Goal: Information Seeking & Learning: Learn about a topic

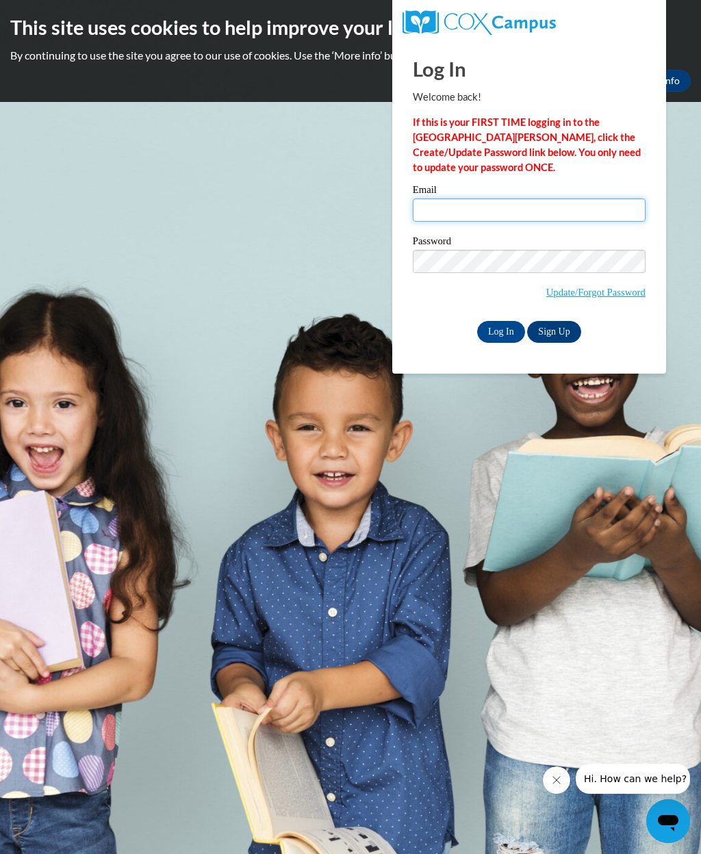
click at [502, 207] on input "Email" at bounding box center [529, 209] width 233 height 23
click at [540, 217] on input "amandarenaud2021@M" at bounding box center [529, 209] width 233 height 23
type input "[EMAIL_ADDRESS][DOMAIN_NAME]"
click at [547, 334] on link "Sign Up" at bounding box center [553, 332] width 53 height 22
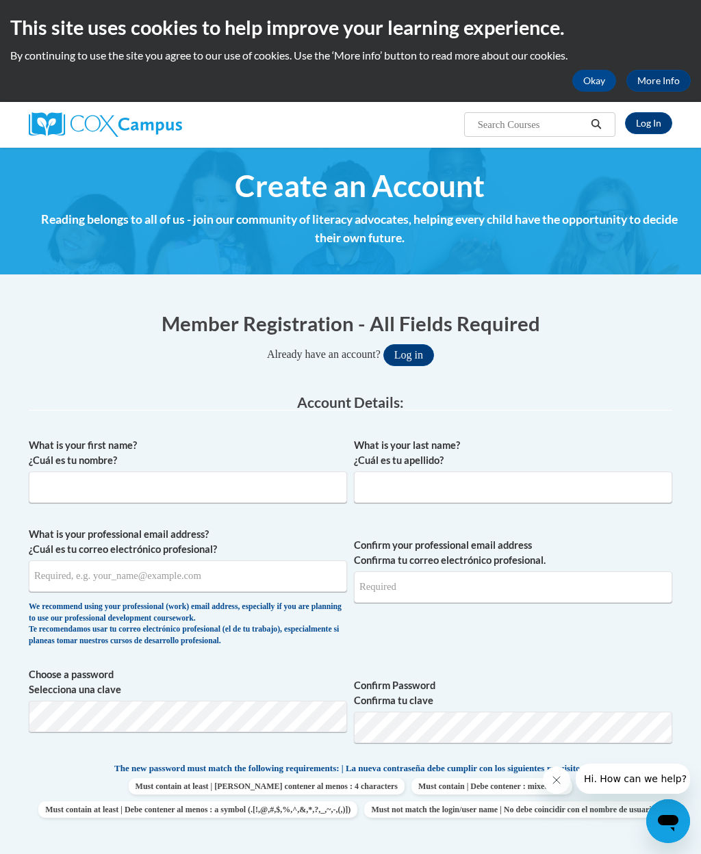
click at [646, 125] on link "Log In" at bounding box center [648, 123] width 47 height 22
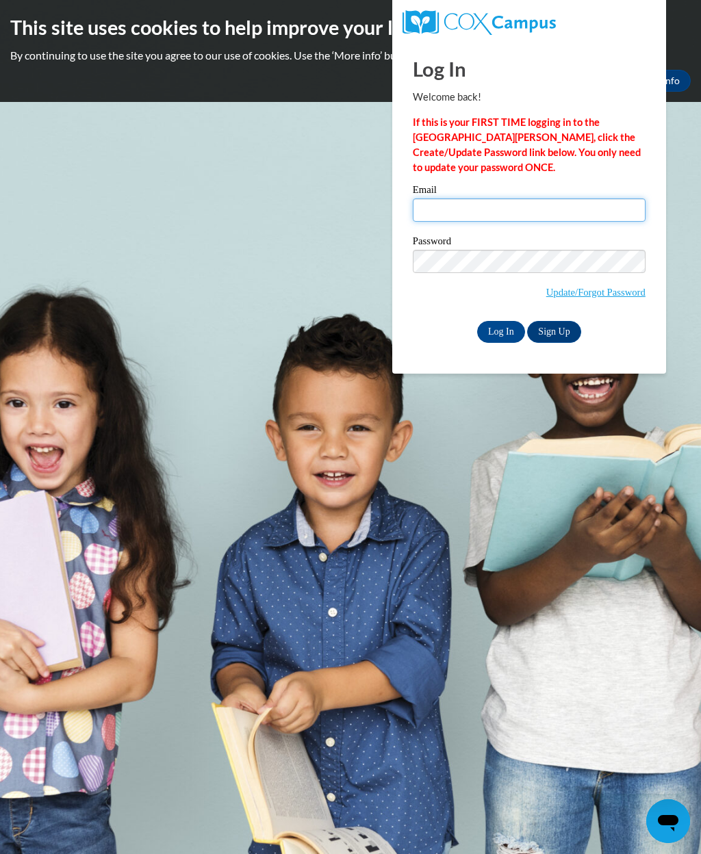
click at [467, 211] on input "Email" at bounding box center [529, 209] width 233 height 23
type input "[EMAIL_ADDRESS][DOMAIN_NAME]"
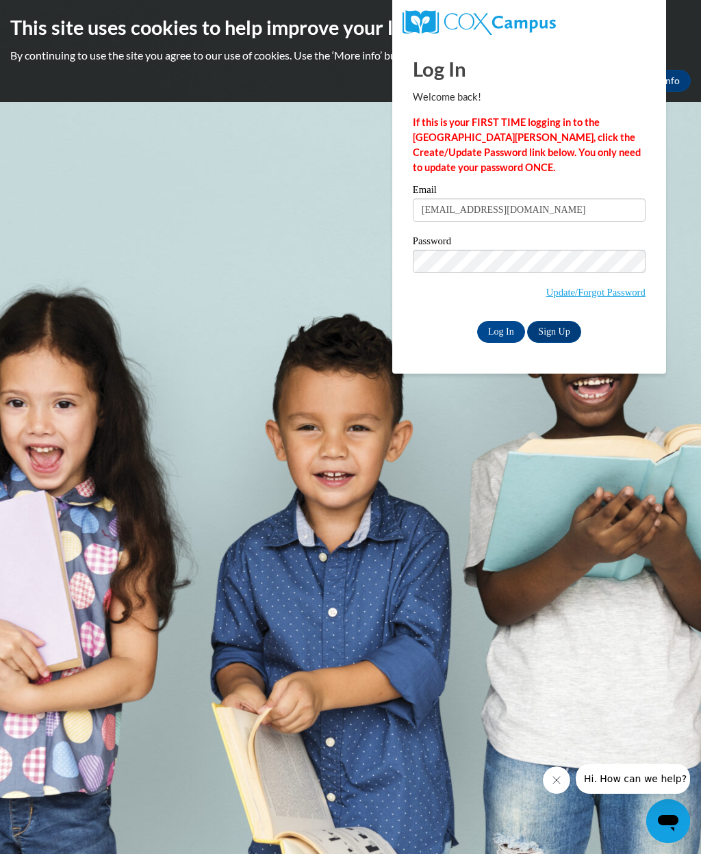
click at [504, 325] on input "Log In" at bounding box center [501, 332] width 48 height 22
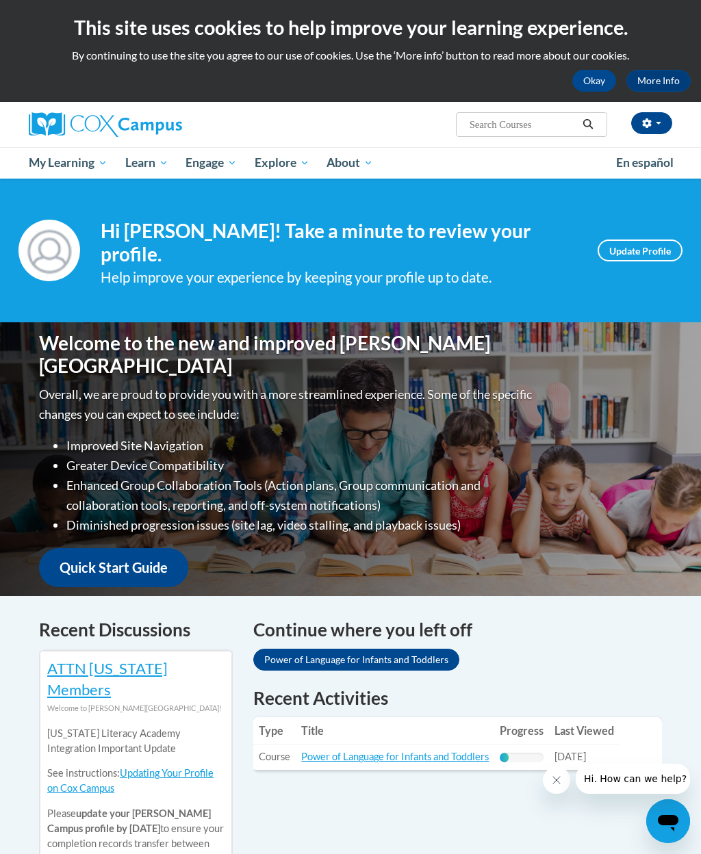
click at [515, 123] on input "Search..." at bounding box center [522, 124] width 109 height 16
type input "Talk with me"
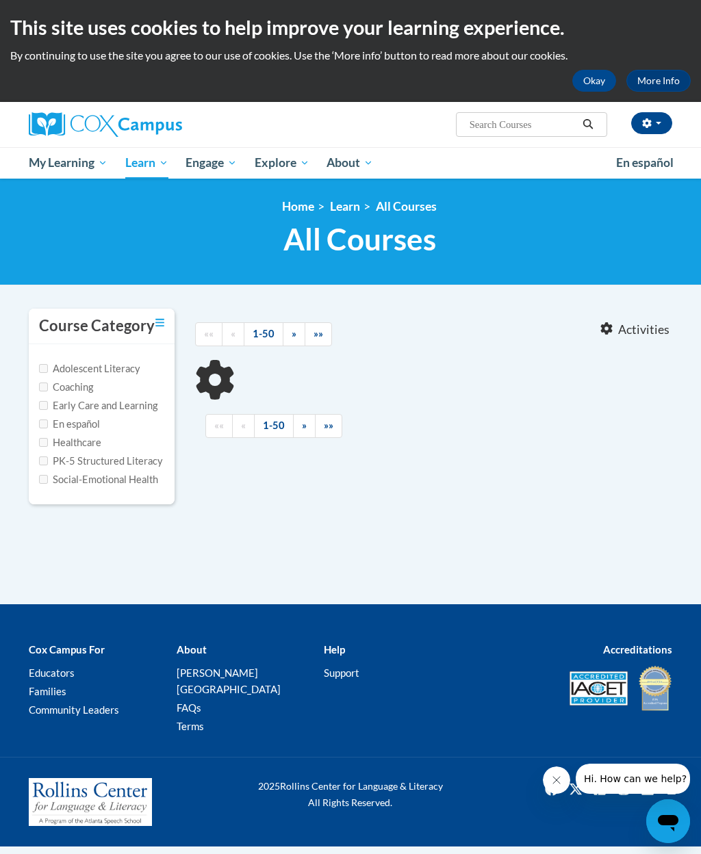
type input "Talk with me"
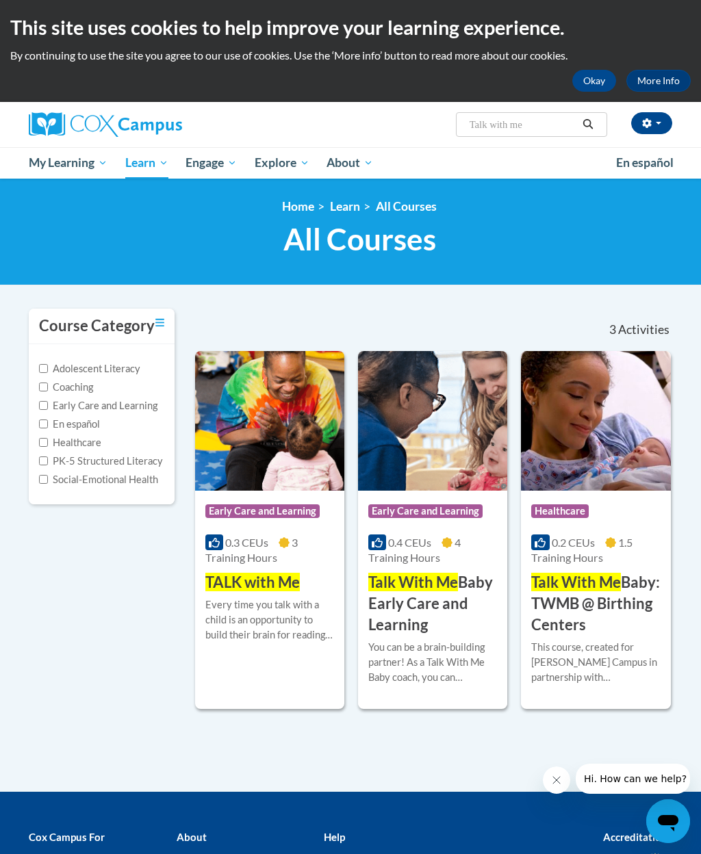
click at [267, 626] on div "Every time you talk with a child is an opportunity to build their brain for rea…" at bounding box center [269, 619] width 129 height 45
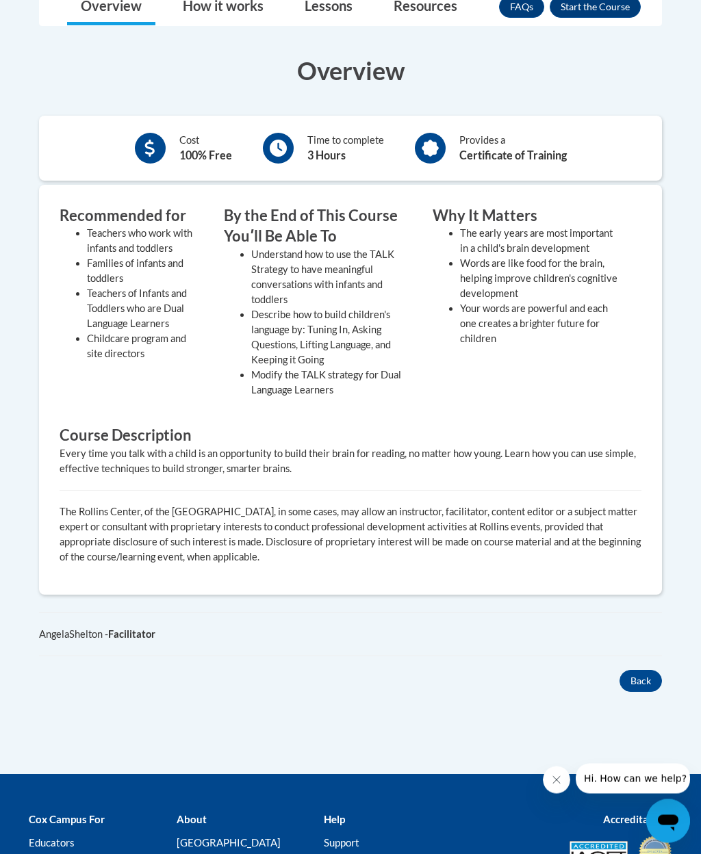
scroll to position [378, 0]
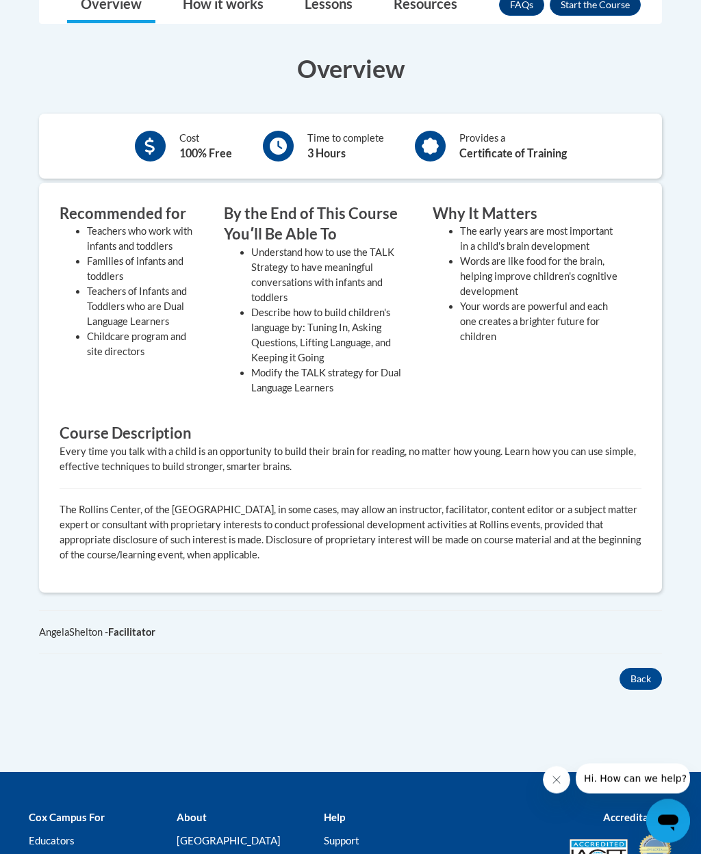
click at [446, 417] on div "Recommended for Teachers who work with infants and toddlers Families of infants…" at bounding box center [350, 389] width 602 height 370
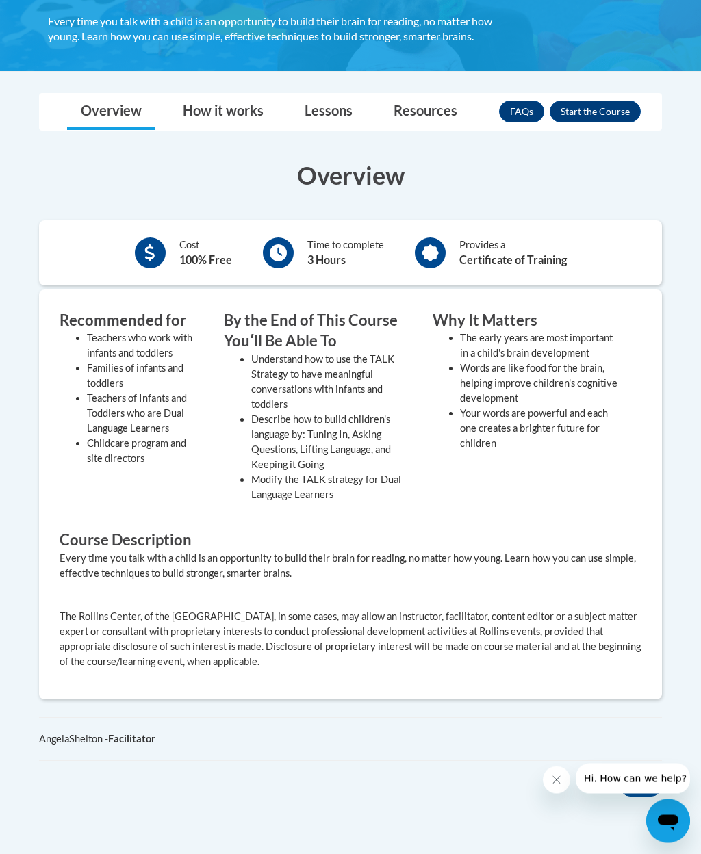
scroll to position [265, 0]
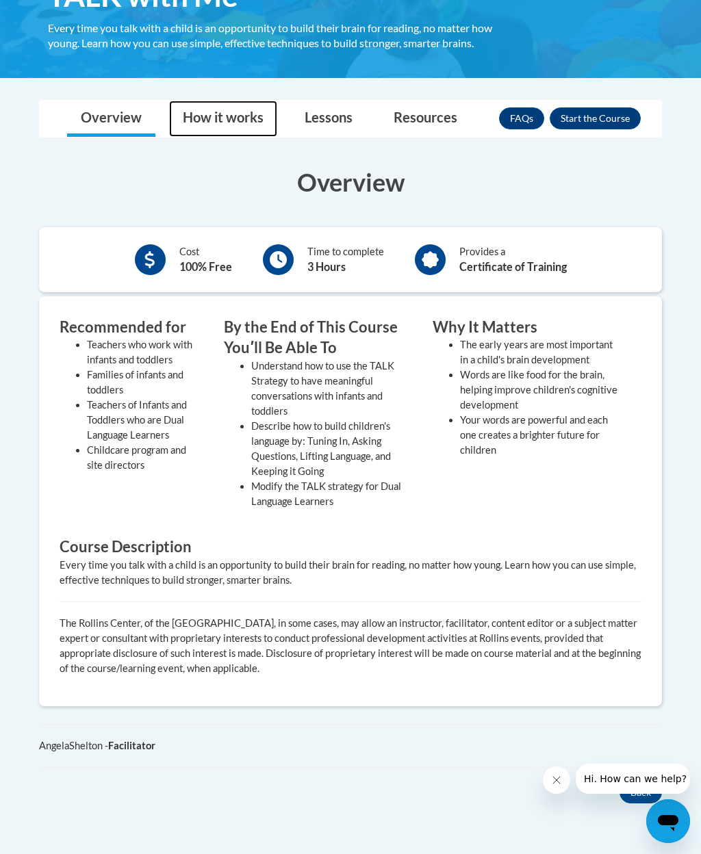
click at [250, 118] on link "How it works" at bounding box center [223, 119] width 108 height 36
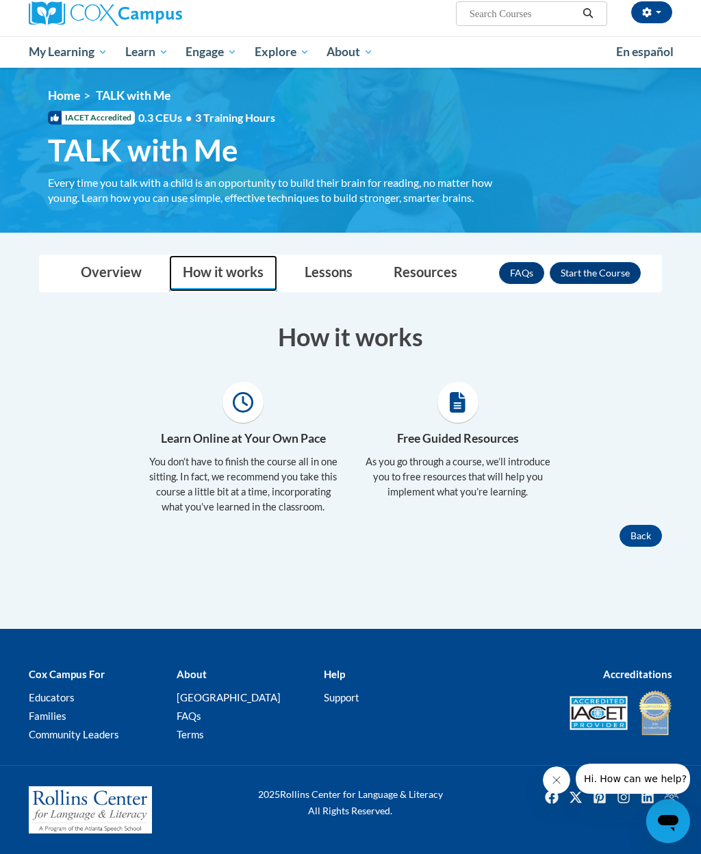
scroll to position [62, 0]
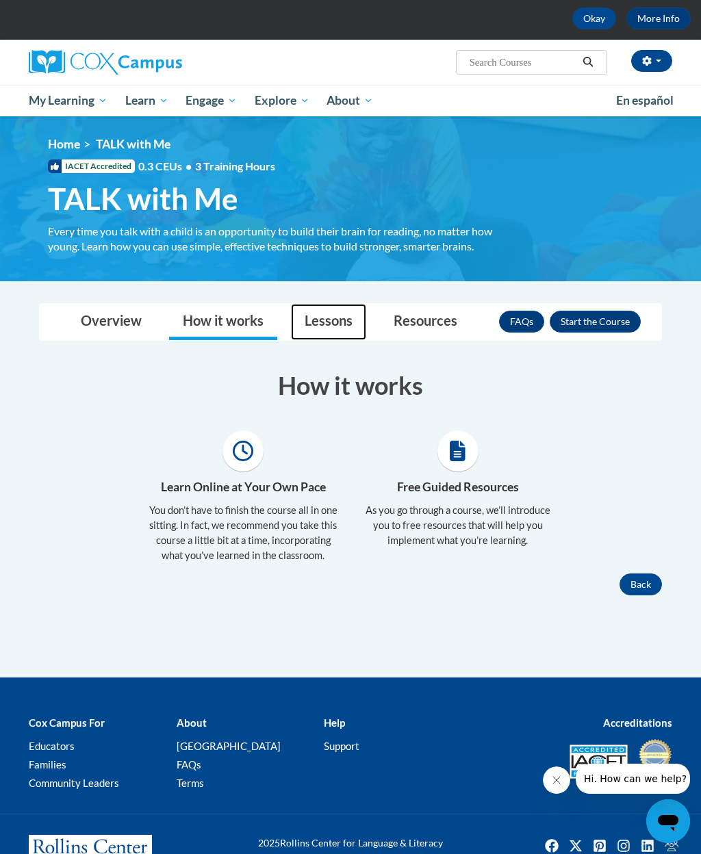
click at [324, 315] on link "Lessons" at bounding box center [328, 322] width 75 height 36
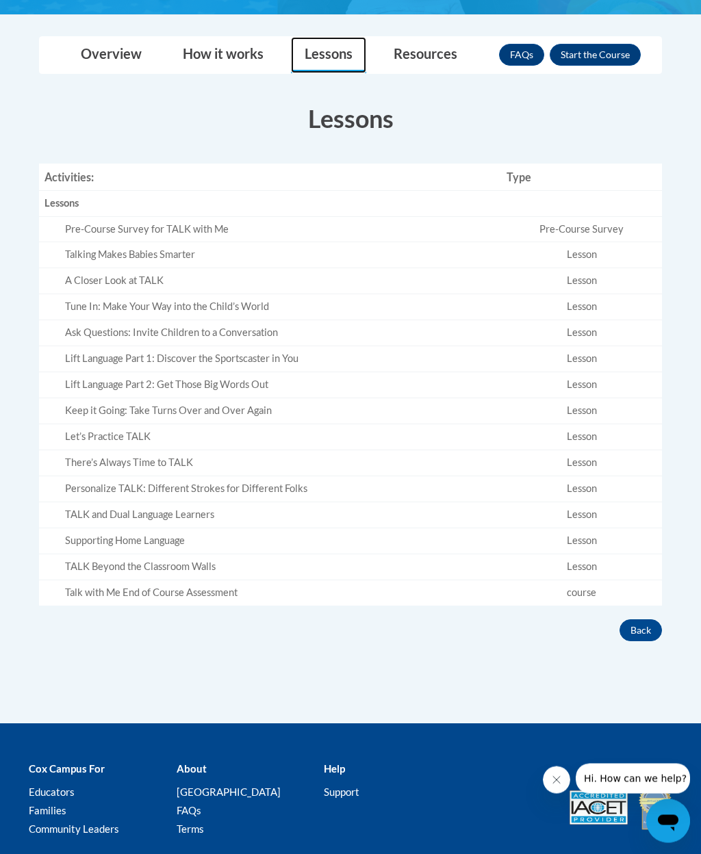
scroll to position [329, 0]
click at [199, 228] on div "Pre-Course Survey for TALK with Me" at bounding box center [280, 229] width 430 height 14
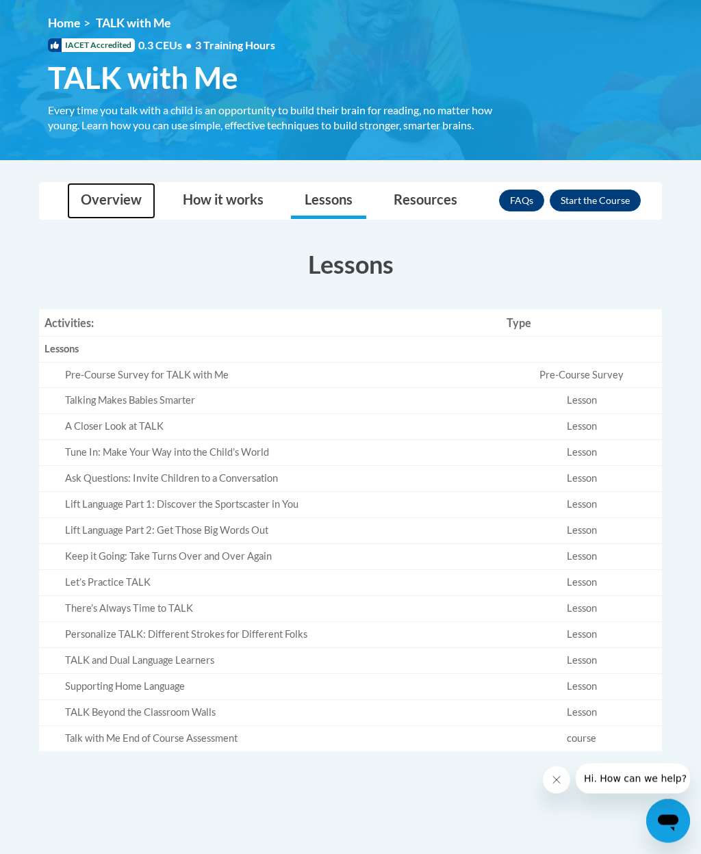
click at [116, 200] on link "Overview" at bounding box center [111, 201] width 88 height 36
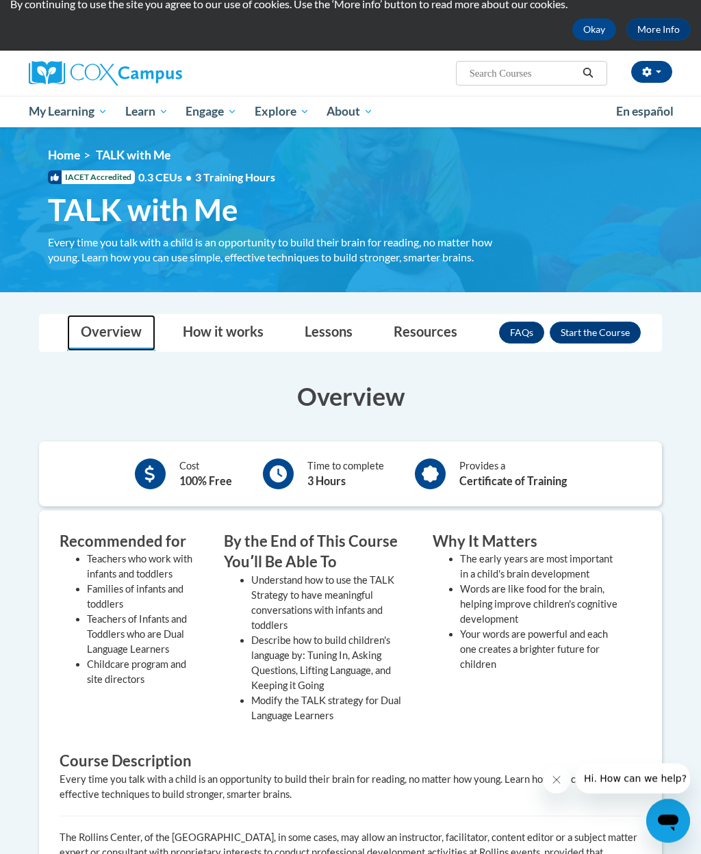
scroll to position [0, 0]
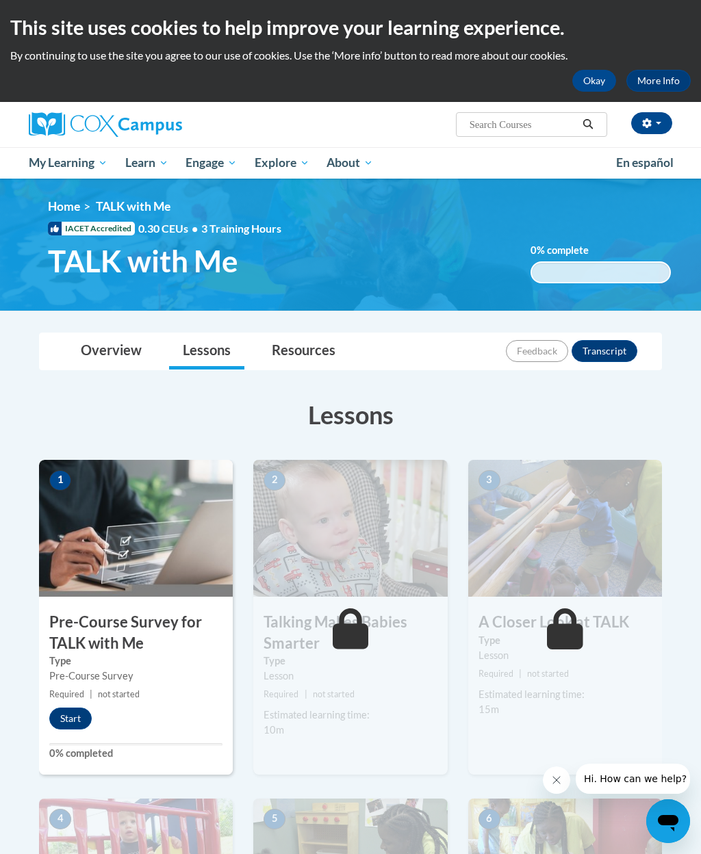
click at [516, 122] on input "Search..." at bounding box center [522, 124] width 109 height 16
type input "P"
type input "Implicit bias in education"
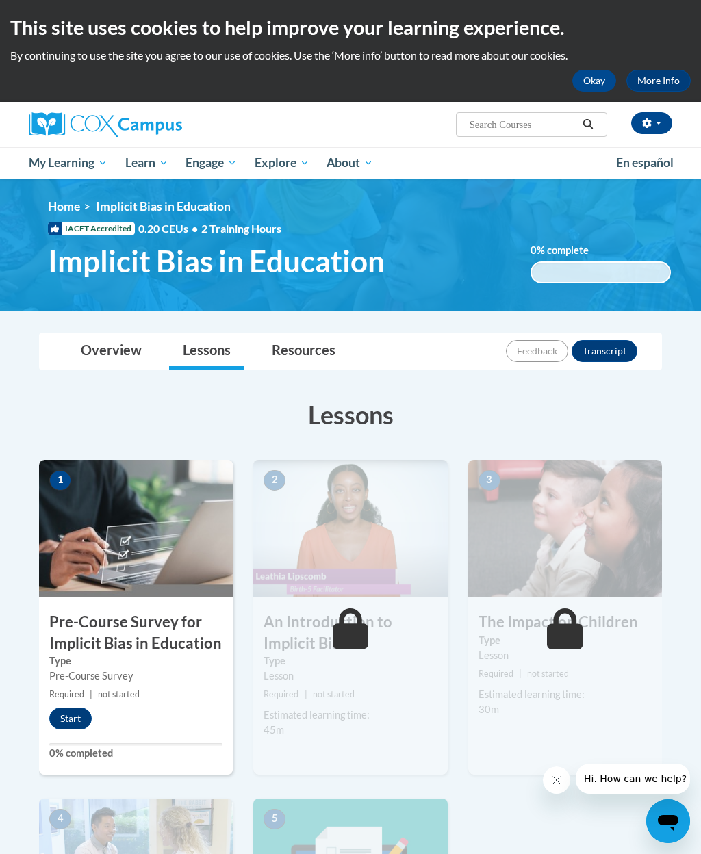
click at [0, 0] on span "My Course Progress" at bounding box center [0, 0] width 0 height 0
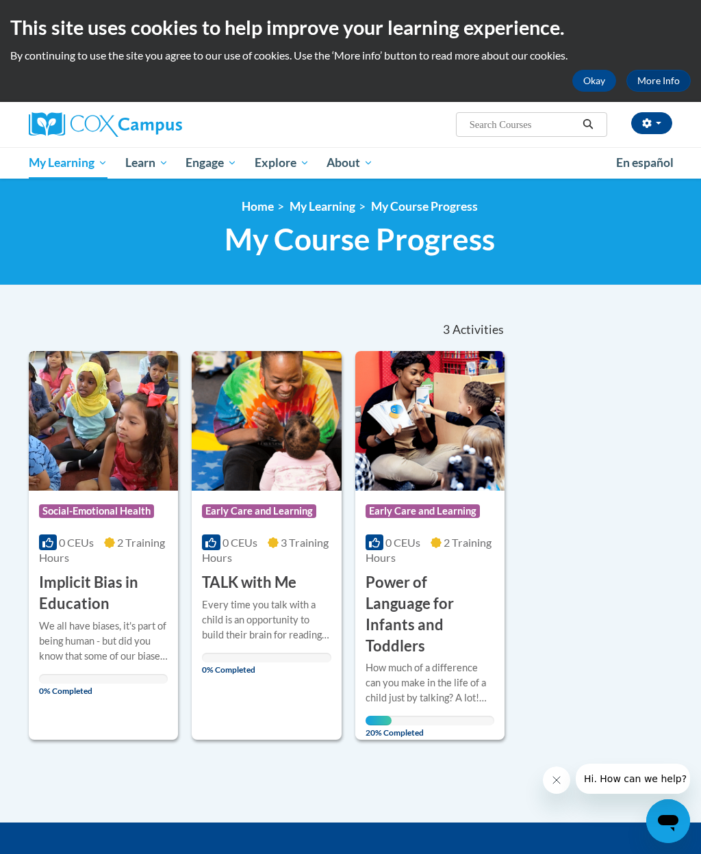
click at [517, 125] on input "Search..." at bounding box center [522, 124] width 109 height 16
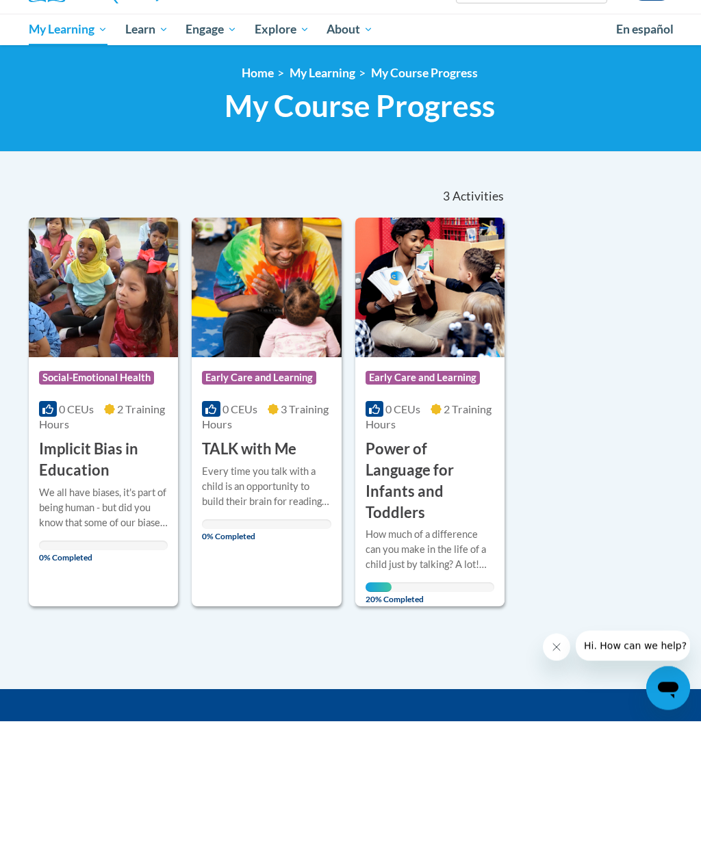
click at [671, 488] on div "Sort Date Enrolled Title (A-Z) «« « 1-3 » »» 3 Activities CEUs Course Category:…" at bounding box center [350, 524] width 664 height 432
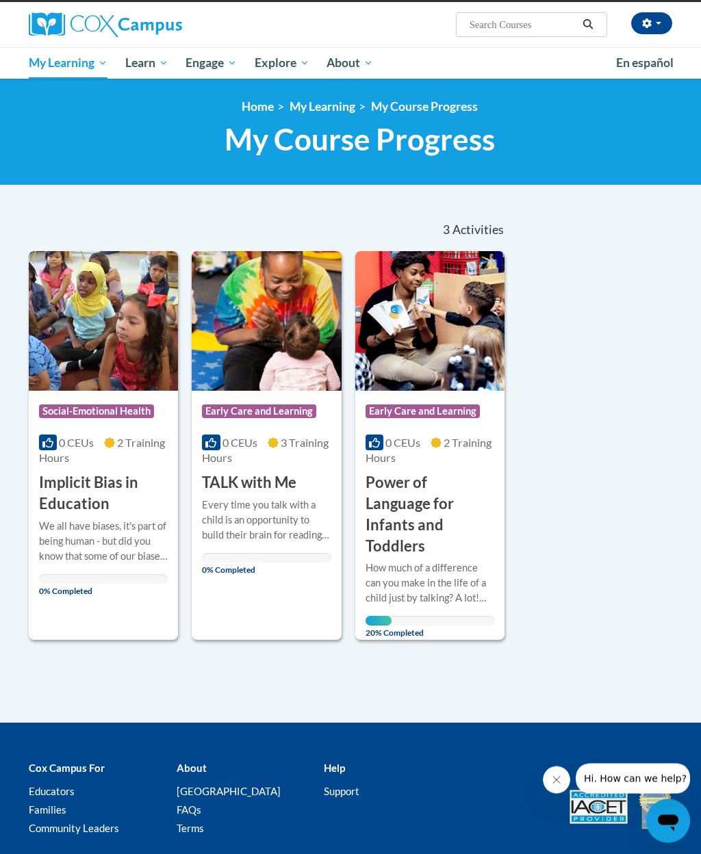
scroll to position [103, 0]
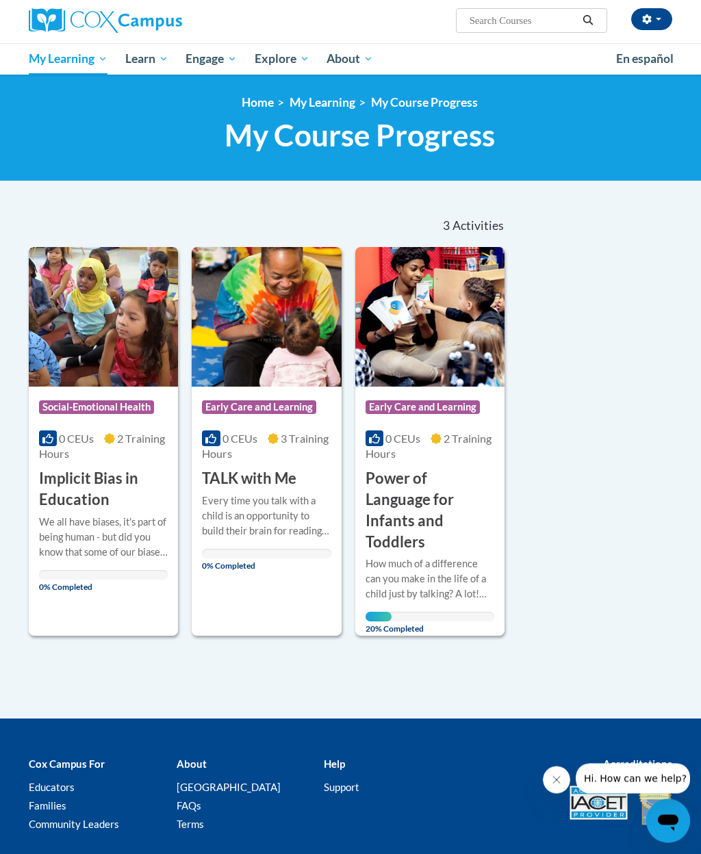
click at [268, 538] on div "Every time you talk with a child is an opportunity to build their brain for rea…" at bounding box center [266, 526] width 129 height 65
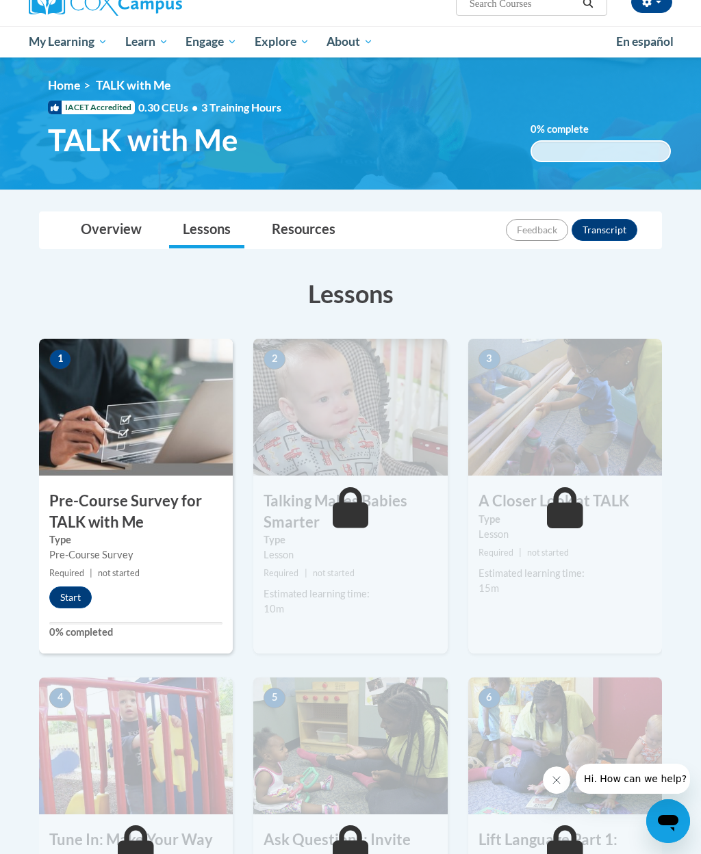
scroll to position [120, 0]
click at [124, 231] on link "Overview" at bounding box center [111, 231] width 88 height 36
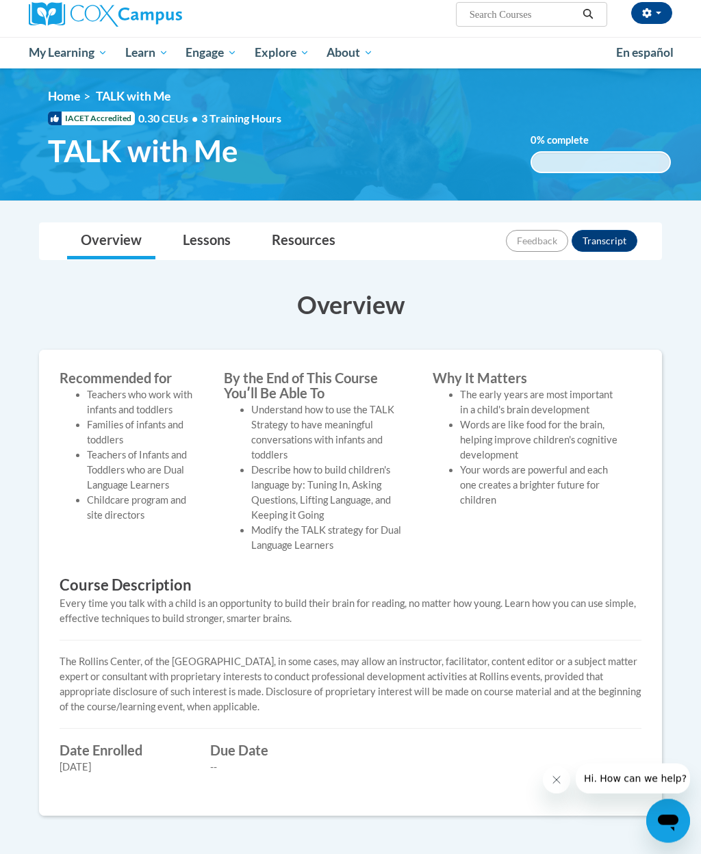
scroll to position [0, 0]
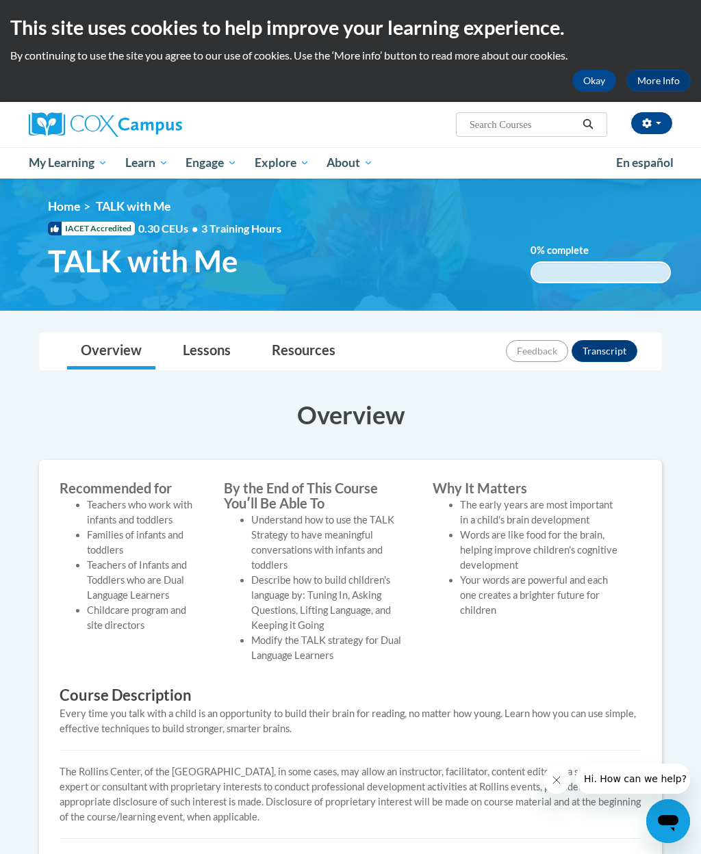
click at [0, 0] on span "My Course Progress" at bounding box center [0, 0] width 0 height 0
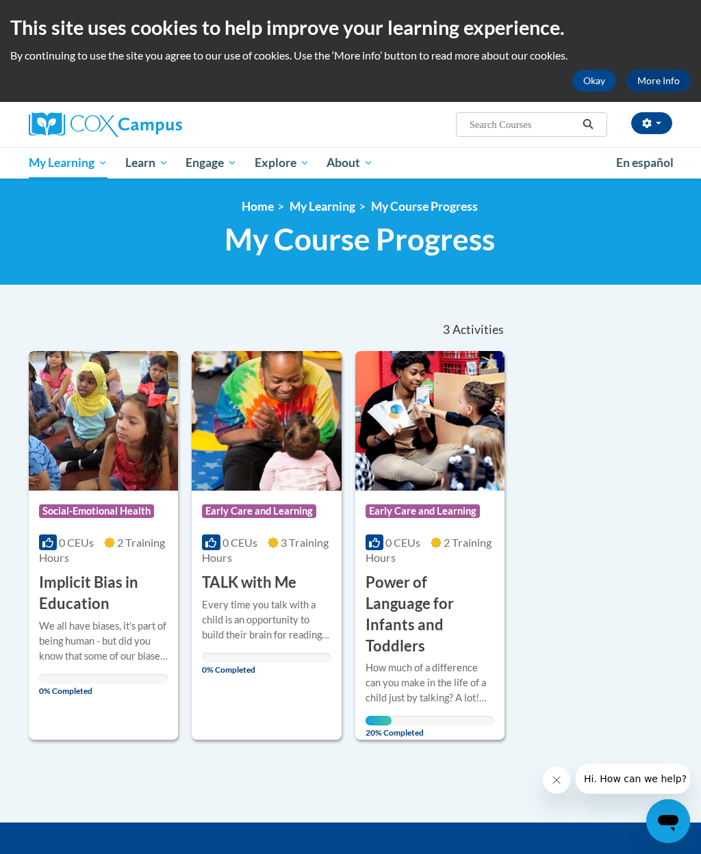
click at [621, 426] on div "Sort Date Enrolled Title (A-Z) «« « 1-3 » »» 3 Activities CEUs Course Category:…" at bounding box center [350, 524] width 664 height 432
